Goal: Task Accomplishment & Management: Use online tool/utility

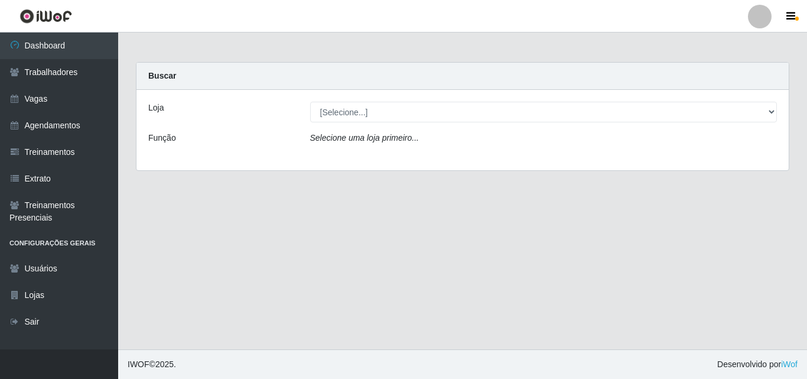
select select "264"
click at [310, 102] on select "[Selecione...] Supermercado Compre Bem - Itabaiana" at bounding box center [543, 112] width 467 height 21
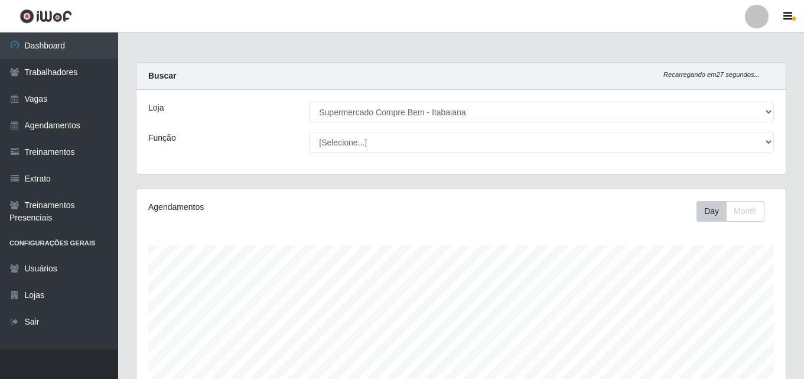
scroll to position [245, 649]
click at [780, 161] on div "Loja [Selecione...] Supermercado Compre Bem - Itabaiana Função [Selecione...] A…" at bounding box center [460, 132] width 649 height 84
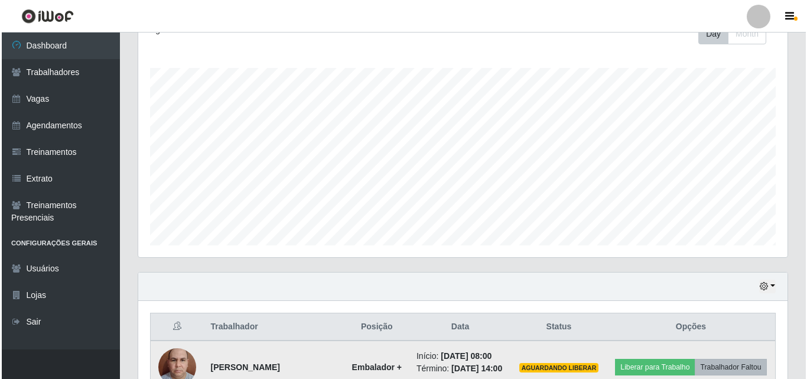
scroll to position [413, 0]
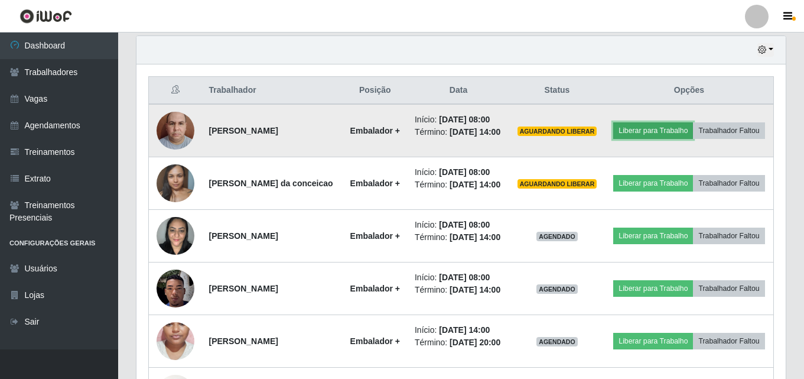
click at [679, 122] on button "Liberar para Trabalho" at bounding box center [653, 130] width 80 height 17
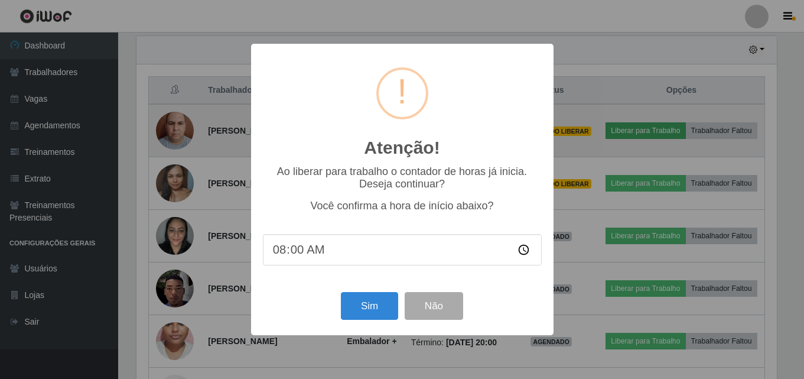
scroll to position [245, 643]
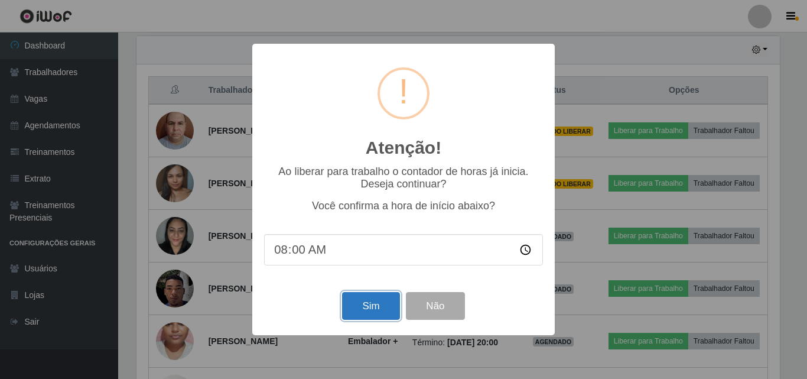
click at [379, 310] on button "Sim" at bounding box center [370, 306] width 57 height 28
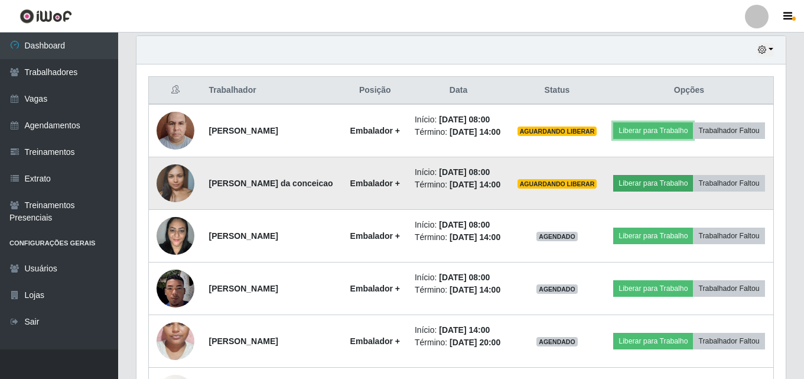
scroll to position [245, 649]
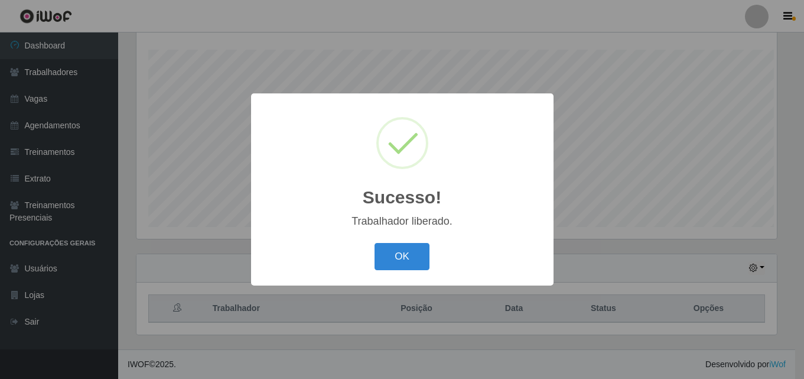
click at [677, 185] on div "Sucesso! × Trabalhador liberado. OK Cancel" at bounding box center [402, 189] width 804 height 379
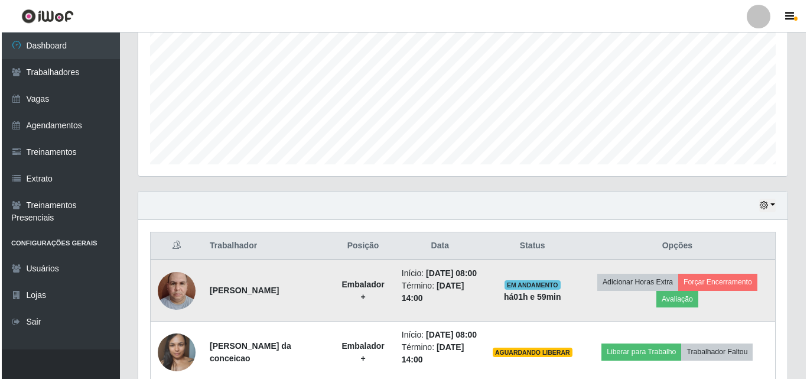
scroll to position [314, 0]
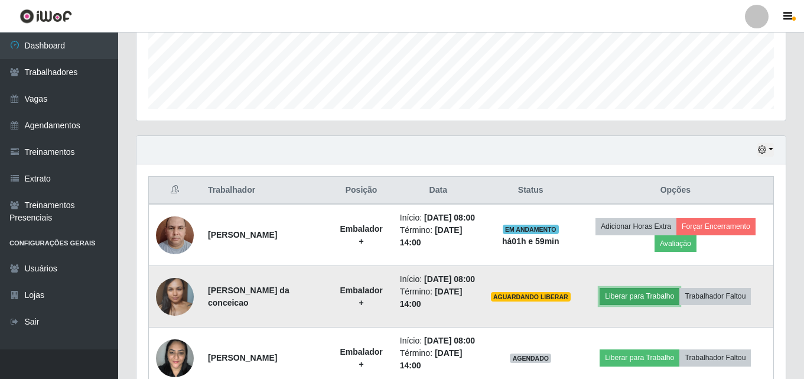
click at [649, 304] on button "Liberar para Trabalho" at bounding box center [639, 296] width 80 height 17
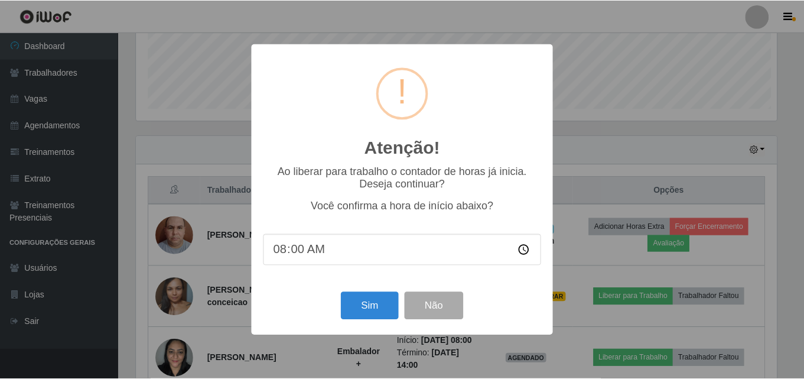
scroll to position [245, 643]
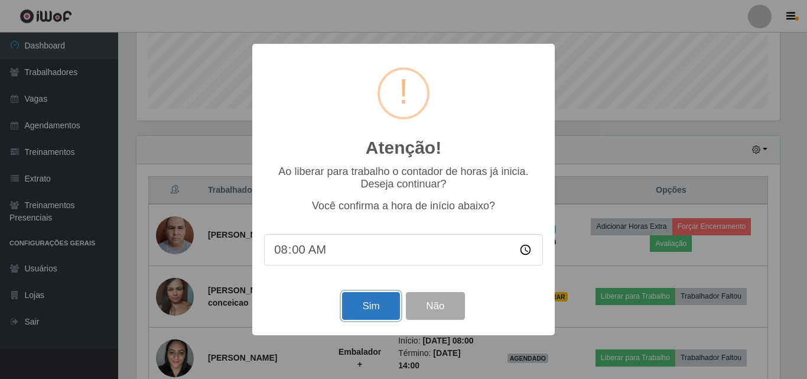
click at [368, 309] on button "Sim" at bounding box center [370, 306] width 57 height 28
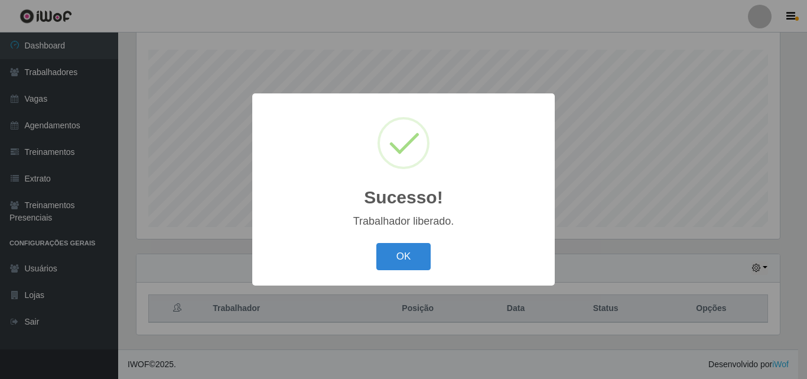
click at [712, 158] on div "Sucesso! × Trabalhador liberado. OK Cancel" at bounding box center [403, 189] width 807 height 379
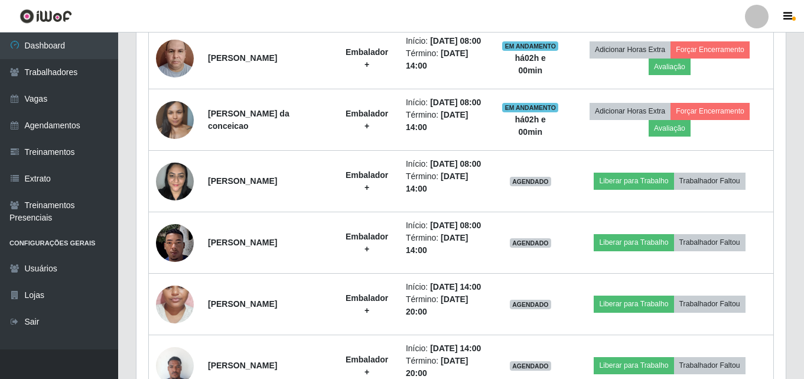
scroll to position [491, 0]
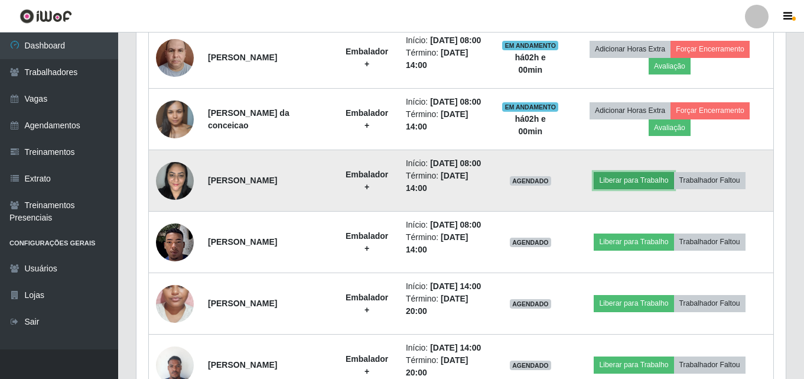
click at [640, 180] on button "Liberar para Trabalho" at bounding box center [634, 180] width 80 height 17
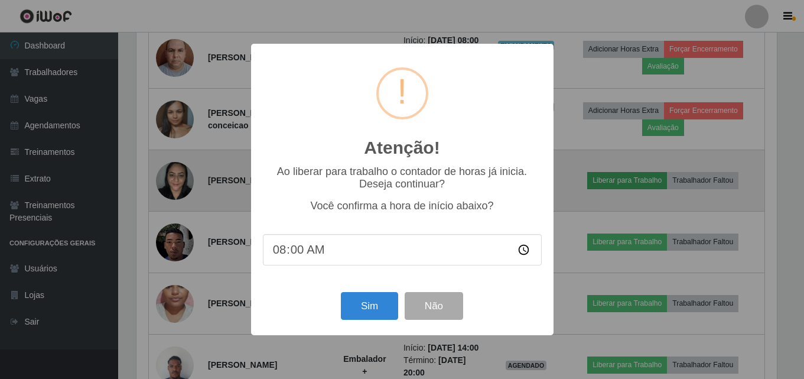
scroll to position [245, 643]
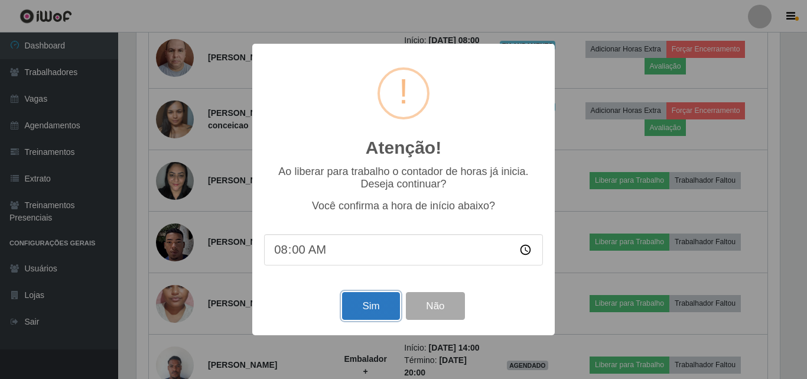
click at [366, 296] on button "Sim" at bounding box center [370, 306] width 57 height 28
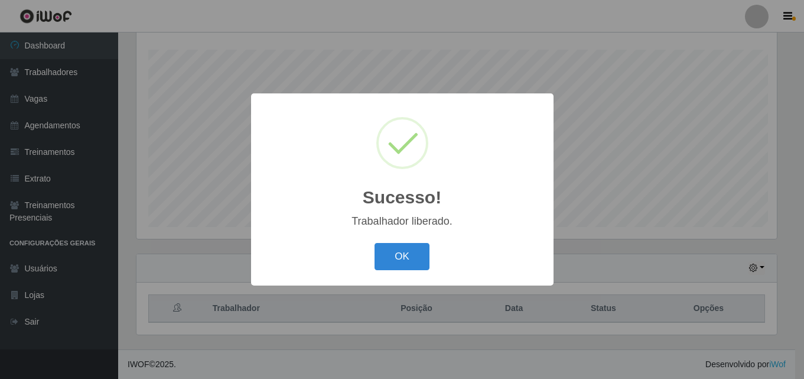
scroll to position [0, 0]
click at [733, 159] on div "Sucesso! × Trabalhador liberado. OK Cancel" at bounding box center [403, 189] width 807 height 379
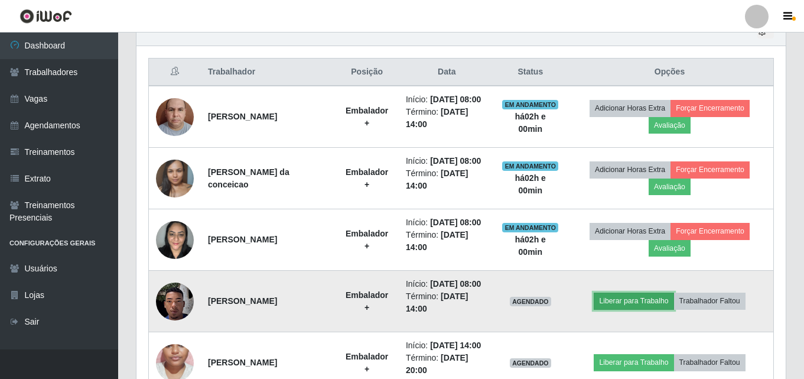
click at [641, 304] on button "Liberar para Trabalho" at bounding box center [634, 300] width 80 height 17
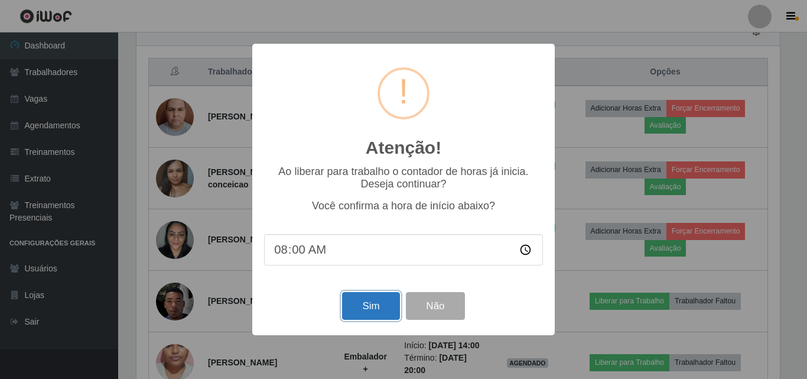
click at [380, 311] on button "Sim" at bounding box center [370, 306] width 57 height 28
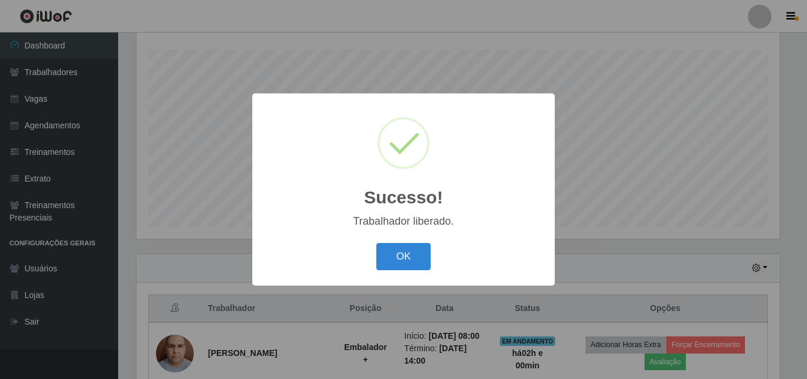
click at [641, 239] on div "Sucesso! × Trabalhador liberado. OK Cancel" at bounding box center [403, 189] width 807 height 379
